Goal: Task Accomplishment & Management: Complete application form

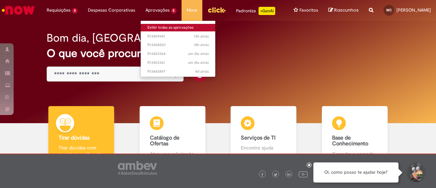
click at [156, 29] on link "Exibir todas as aprovações" at bounding box center [178, 27] width 75 height 7
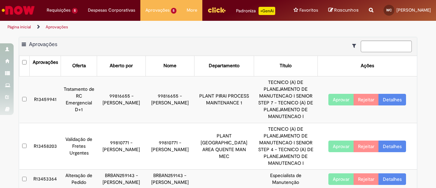
click at [385, 150] on link "Detalhes" at bounding box center [393, 146] width 28 height 12
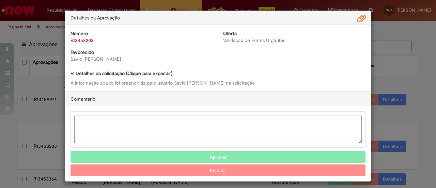
click at [86, 37] on link "R13458203" at bounding box center [82, 40] width 23 height 6
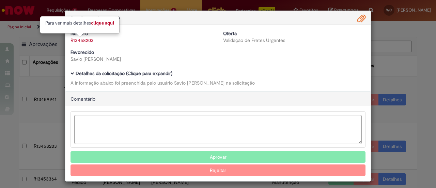
click at [95, 24] on link "Clique aqui" at bounding box center [102, 23] width 23 height 6
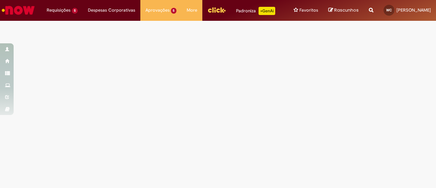
select select "*"
select select "*********"
select select "*"
select select "**********"
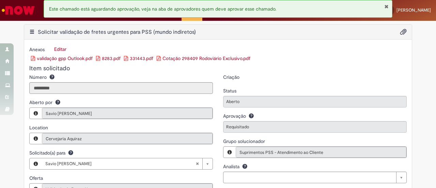
click at [433, 131] on div "Detalhes da Aprovação Número R13458203 Oferta Validação de Fretes Urgentes Favo…" at bounding box center [218, 94] width 436 height 188
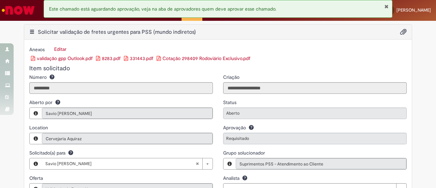
click at [70, 61] on link "validação gpp Outlook.pdf" at bounding box center [62, 58] width 62 height 6
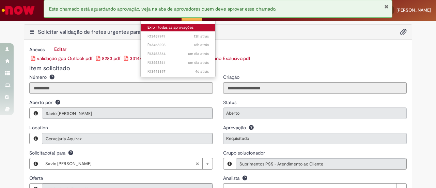
click at [152, 27] on link "Exibir todas as aprovações" at bounding box center [178, 27] width 75 height 7
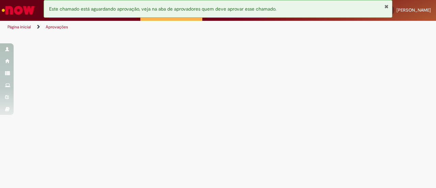
click at [386, 7] on button "Fechar Notificação" at bounding box center [386, 6] width 4 height 5
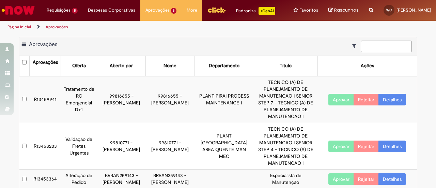
click at [333, 152] on button "Aprovar" at bounding box center [342, 146] width 26 height 12
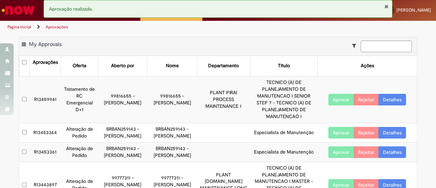
click at [385, 6] on button "Fechar Notificação" at bounding box center [386, 6] width 4 height 5
